Goal: Navigation & Orientation: Find specific page/section

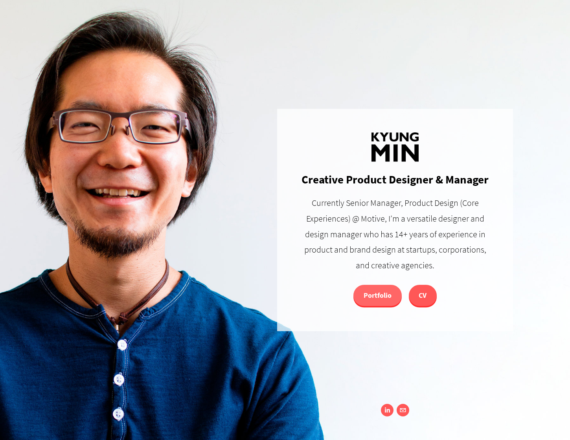
click at [375, 296] on link "Portfolio" at bounding box center [377, 295] width 48 height 21
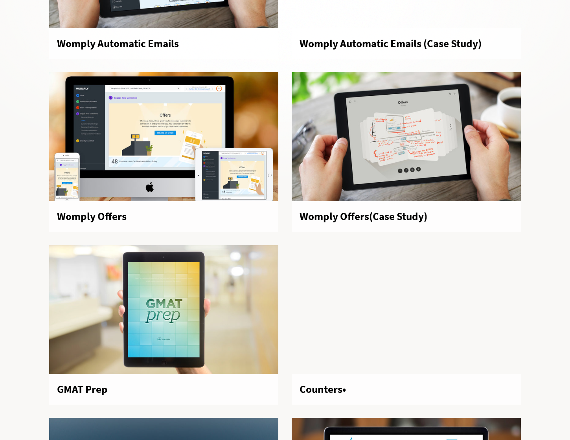
scroll to position [686, 0]
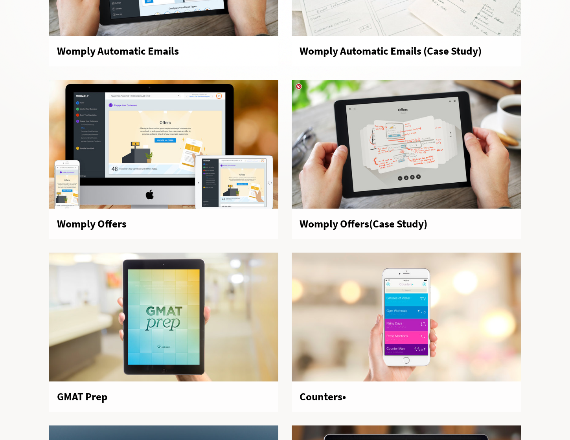
click at [328, 188] on div at bounding box center [405, 144] width 229 height 129
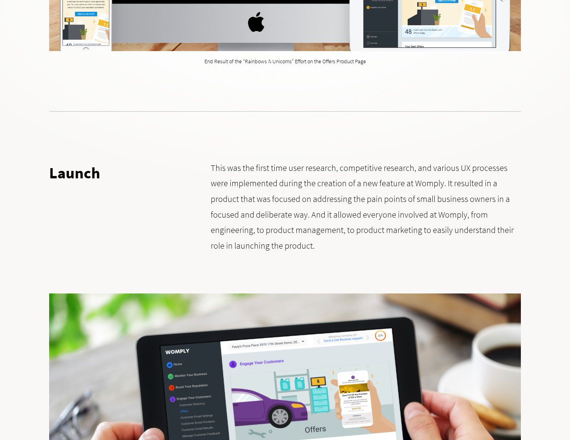
scroll to position [8689, 0]
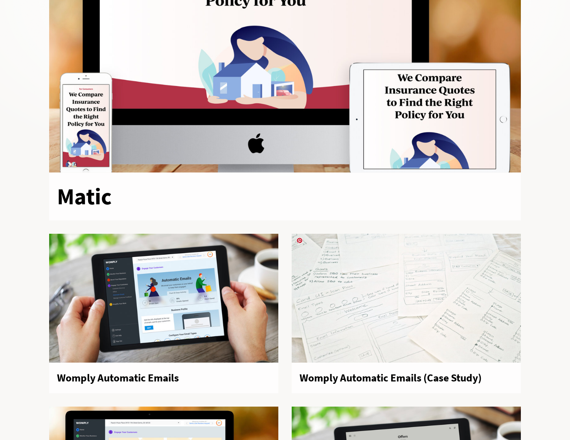
scroll to position [300, 0]
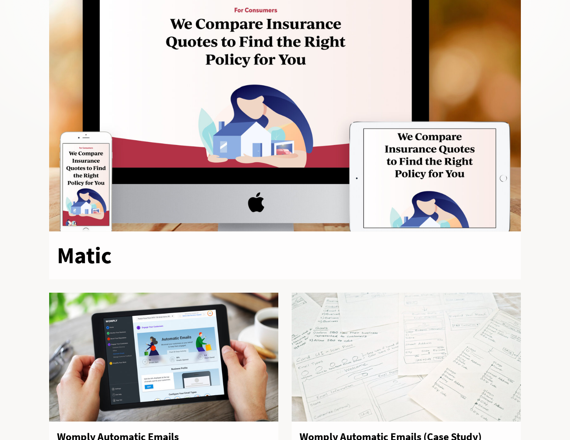
click at [280, 170] on div at bounding box center [284, 98] width 471 height 265
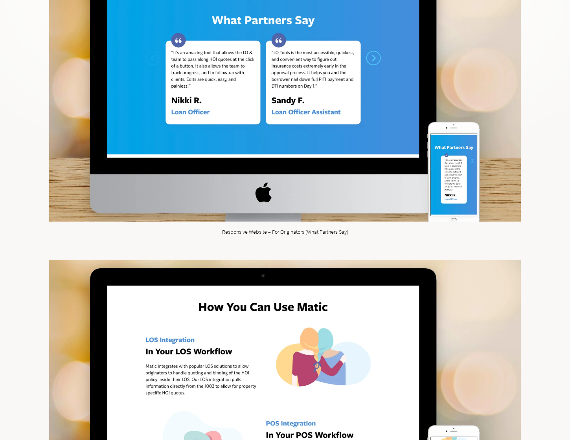
scroll to position [8350, 0]
